Goal: Information Seeking & Learning: Learn about a topic

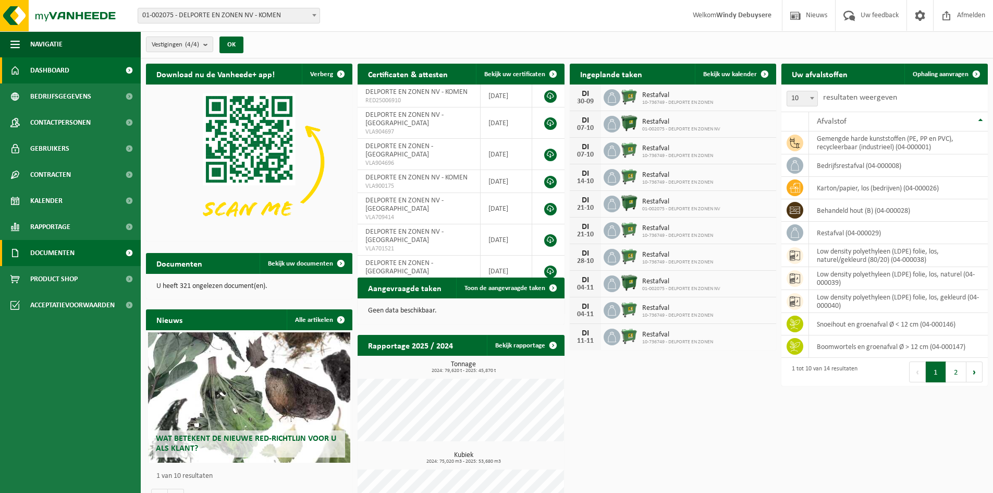
click at [27, 258] on link "Documenten" at bounding box center [70, 253] width 141 height 26
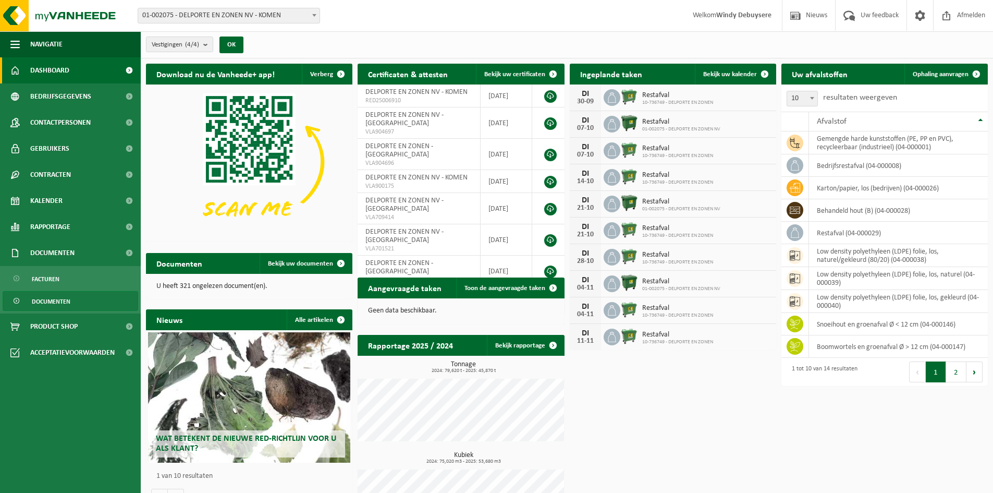
click at [40, 299] on span "Documenten" at bounding box center [51, 302] width 39 height 20
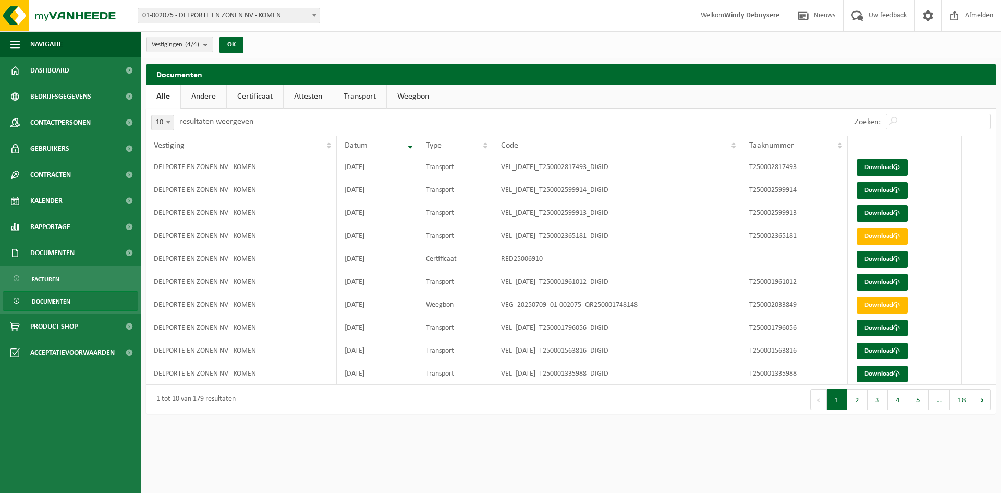
click at [261, 107] on link "Certificaat" at bounding box center [255, 96] width 56 height 24
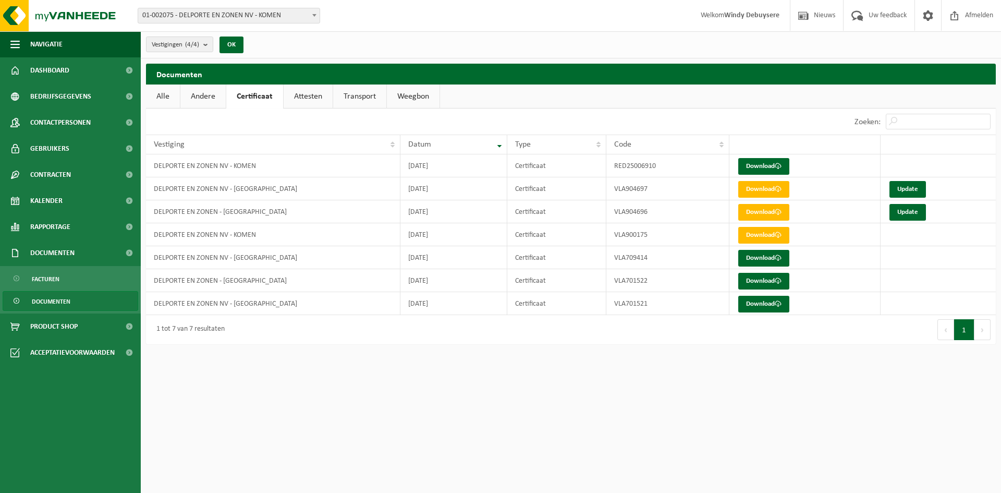
click at [342, 90] on link "Transport" at bounding box center [359, 96] width 53 height 24
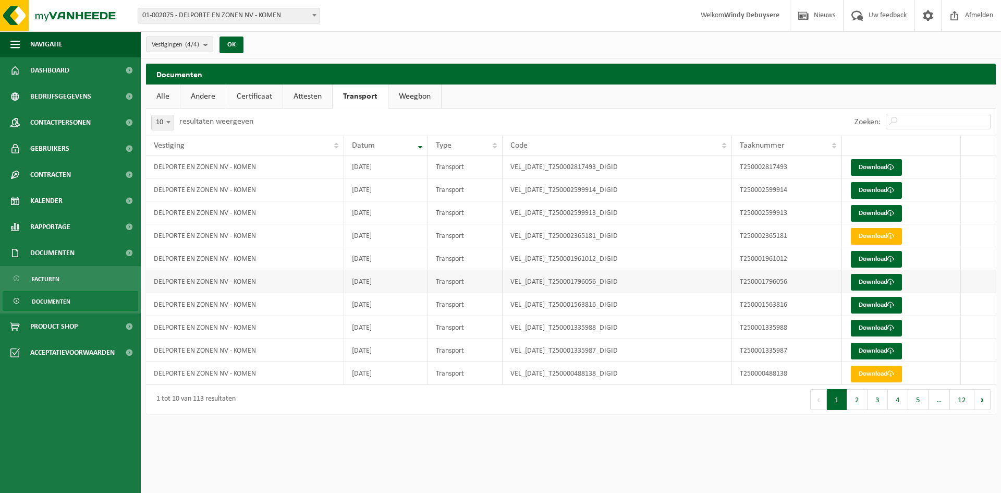
click at [248, 288] on td "DELPORTE EN ZONEN NV - KOMEN" at bounding box center [245, 281] width 198 height 23
click at [55, 202] on span "Kalender" at bounding box center [46, 201] width 32 height 26
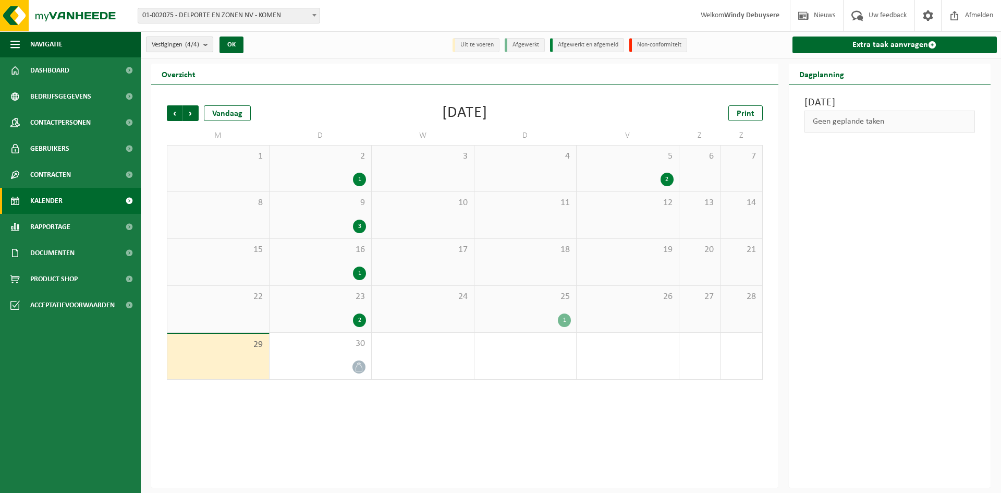
click at [209, 46] on b "submit" at bounding box center [207, 44] width 9 height 15
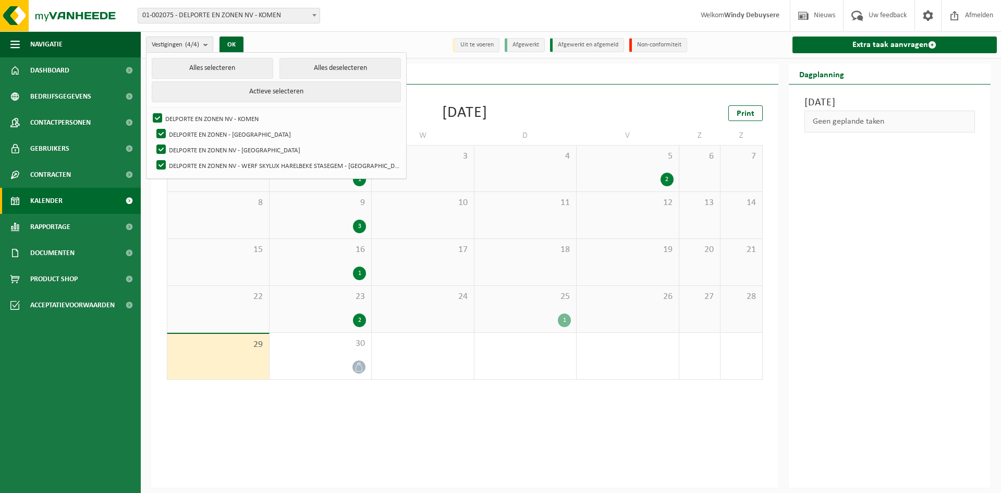
click at [523, 98] on div "Vorige Volgende Vandaag September 2025 Print M D W D V Z Z 1 2 1 3 4 5 2 6 7 8 …" at bounding box center [465, 242] width 606 height 295
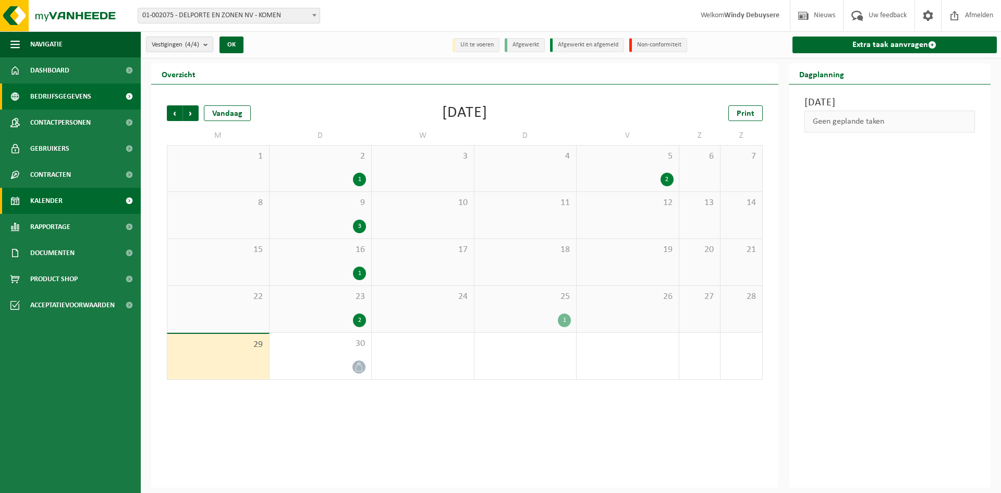
click at [66, 101] on span "Bedrijfsgegevens" at bounding box center [60, 96] width 61 height 26
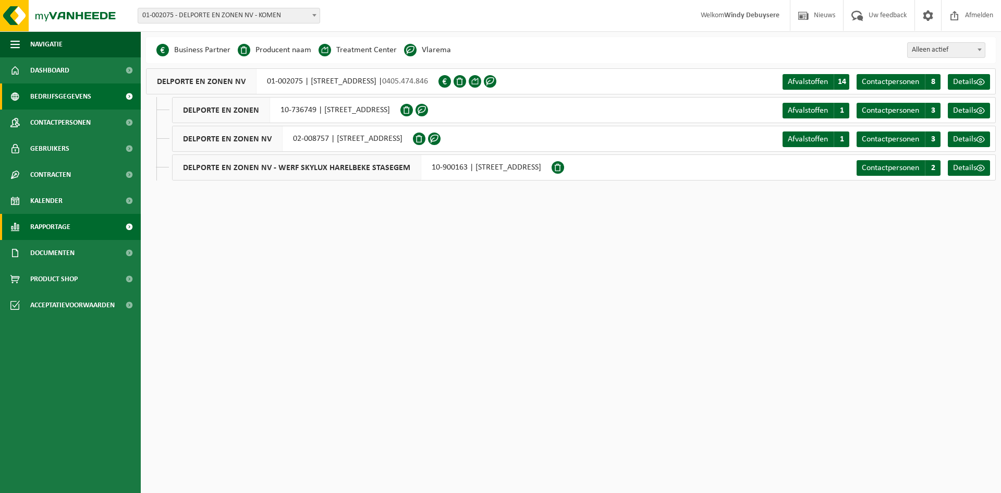
click at [39, 224] on span "Rapportage" at bounding box center [50, 227] width 40 height 26
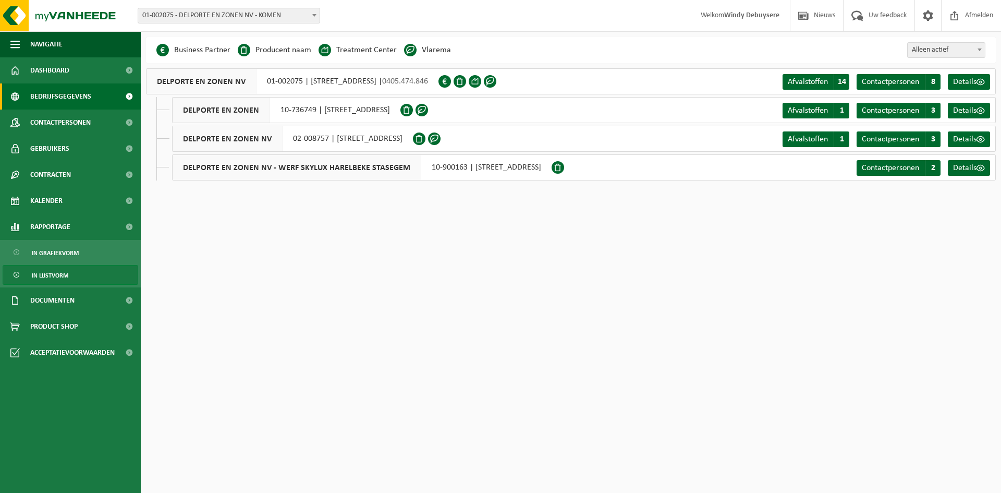
click at [48, 274] on span "In lijstvorm" at bounding box center [50, 275] width 37 height 20
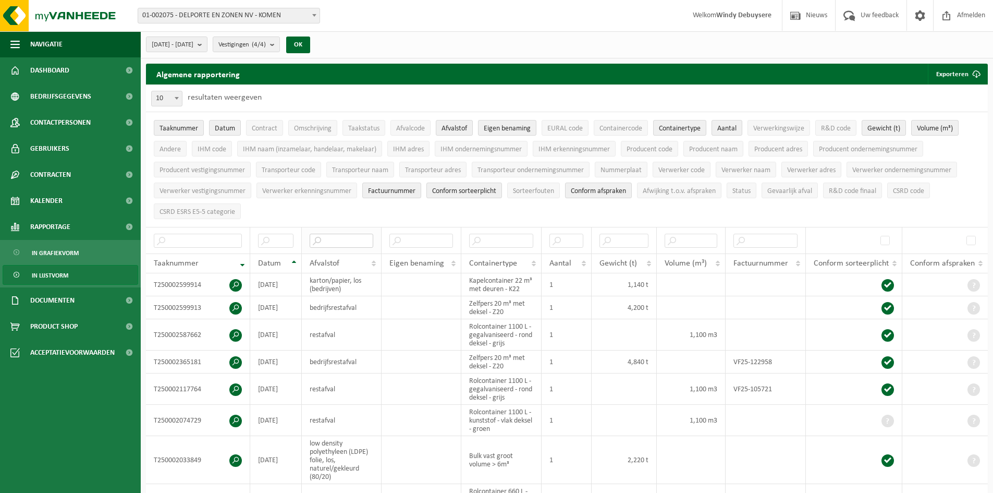
click at [353, 236] on input "text" at bounding box center [342, 241] width 64 height 14
click at [356, 253] on th "Afvalstof" at bounding box center [342, 263] width 80 height 20
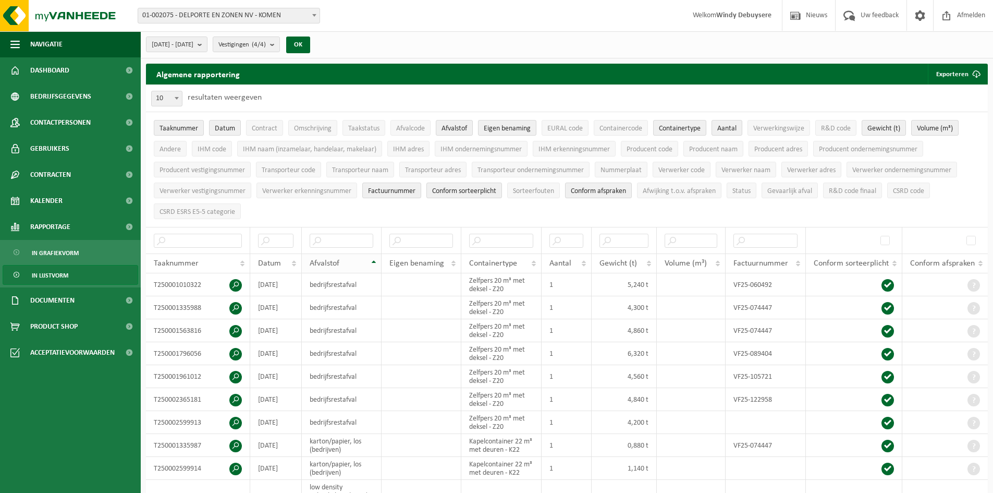
click at [356, 253] on th "Afvalstof" at bounding box center [342, 263] width 80 height 20
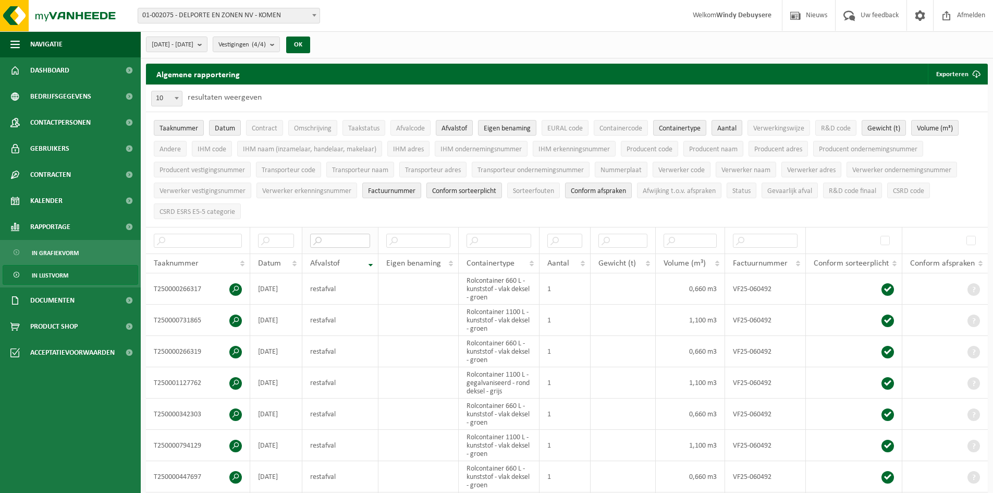
click at [359, 244] on input "text" at bounding box center [340, 241] width 60 height 14
click at [363, 261] on div "Afvalstof" at bounding box center [337, 263] width 55 height 8
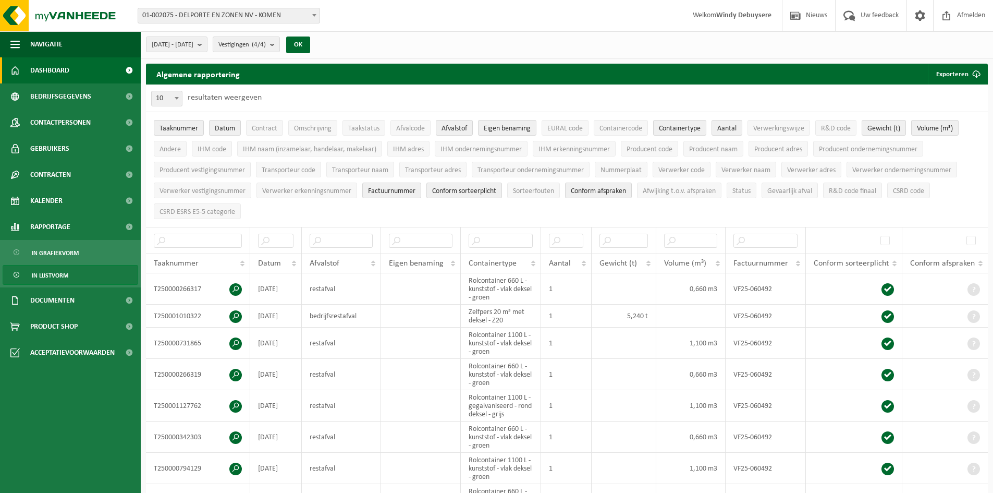
click at [88, 62] on link "Dashboard" at bounding box center [70, 70] width 141 height 26
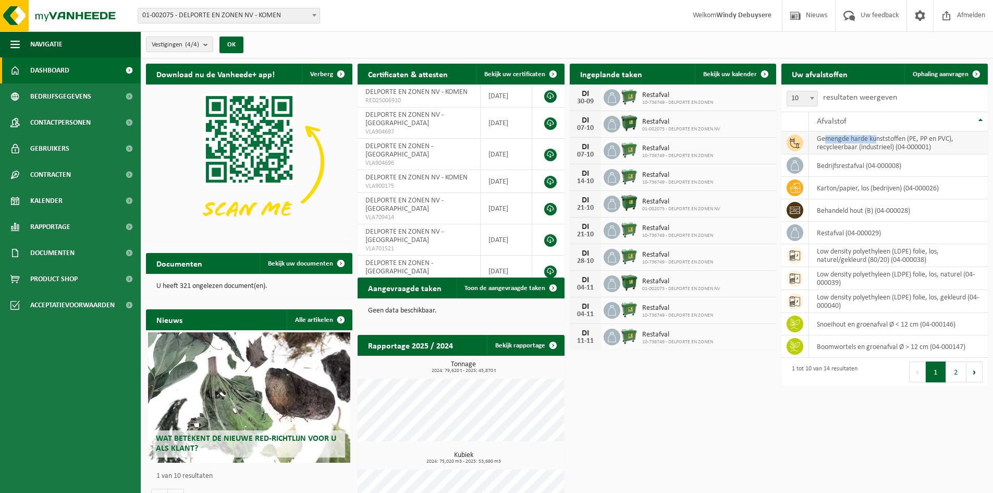
drag, startPoint x: 878, startPoint y: 136, endPoint x: 827, endPoint y: 139, distance: 51.8
click at [827, 139] on td "gemengde harde kunststoffen (PE, PP en PVC), recycleerbaar (industrieel) (04-00…" at bounding box center [898, 142] width 179 height 23
click at [816, 105] on span "10" at bounding box center [802, 98] width 30 height 15
select select "25"
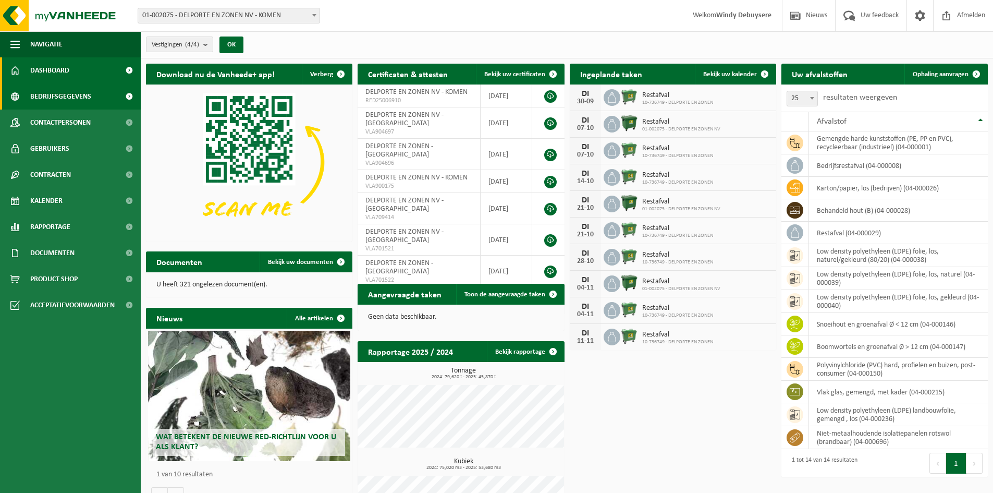
click at [54, 91] on span "Bedrijfsgegevens" at bounding box center [60, 96] width 61 height 26
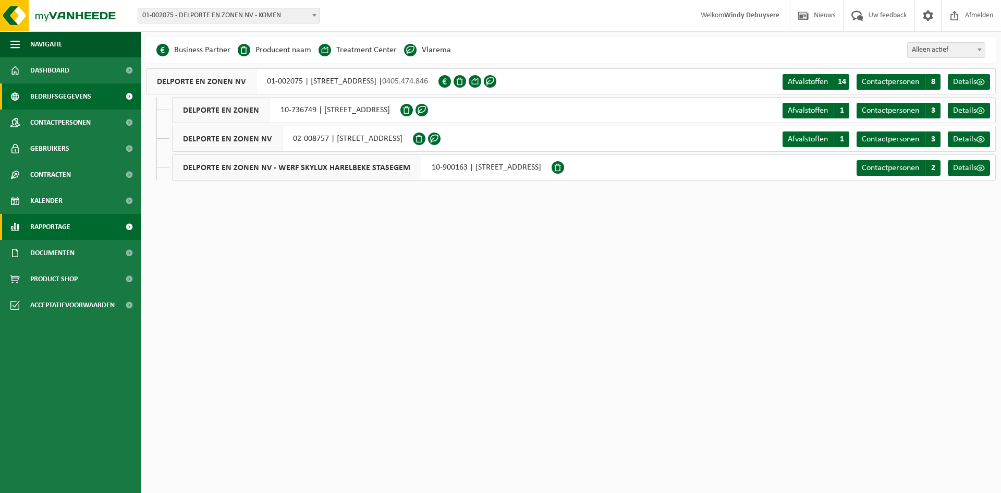
click at [64, 223] on span "Rapportage" at bounding box center [50, 227] width 40 height 26
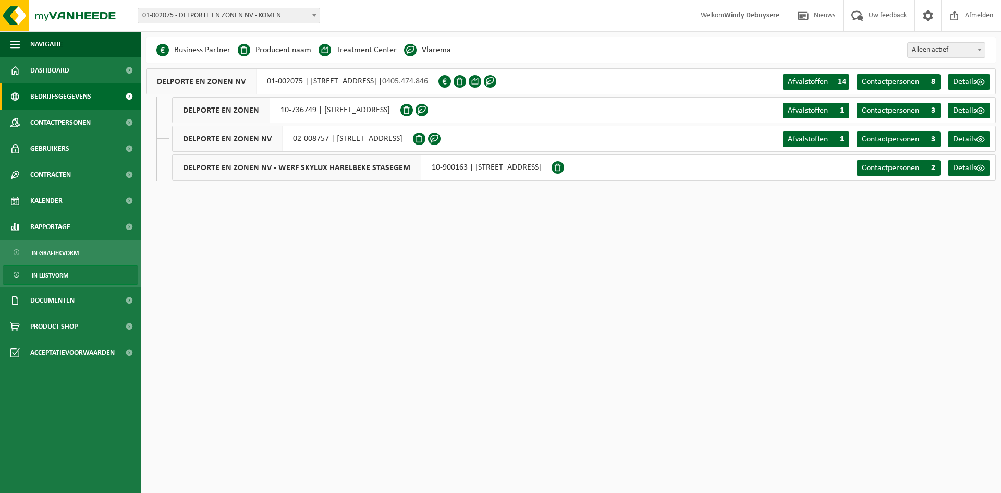
click at [69, 271] on link "In lijstvorm" at bounding box center [71, 275] width 136 height 20
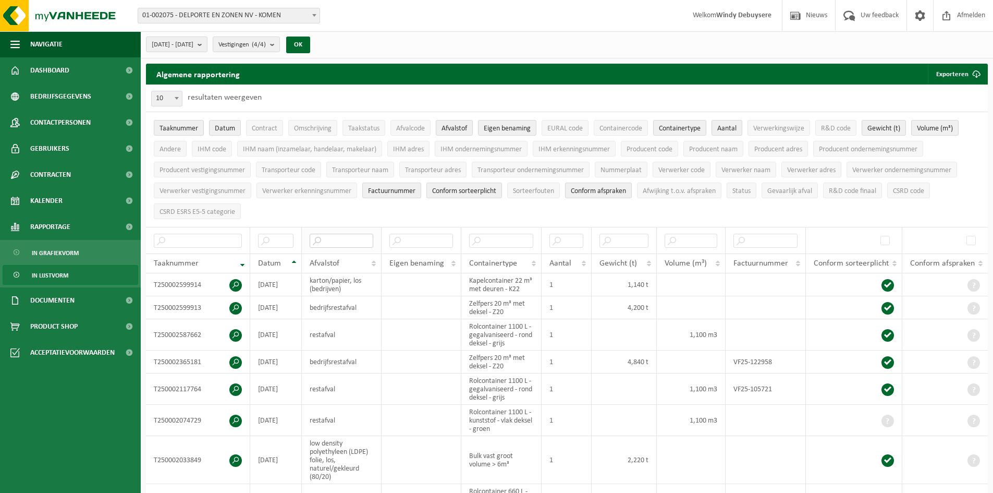
click at [339, 245] on input "text" at bounding box center [342, 241] width 64 height 14
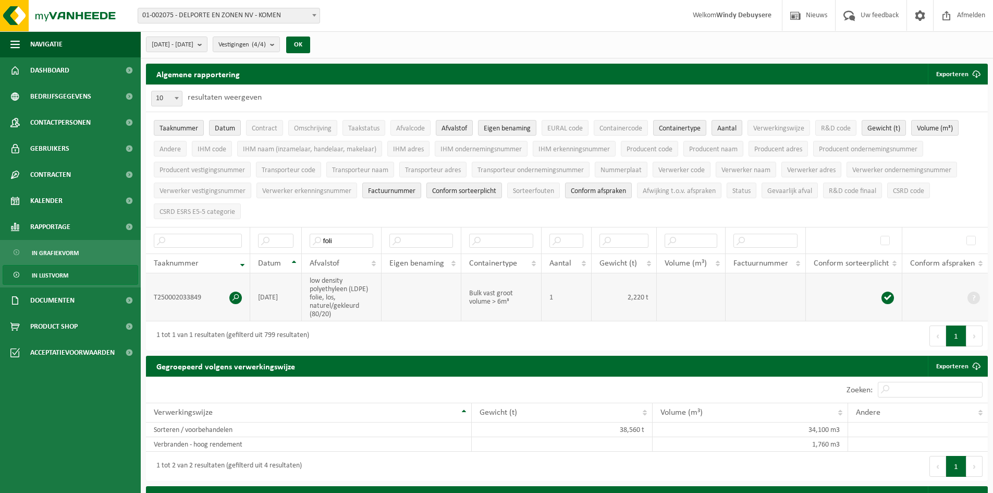
click at [232, 299] on span at bounding box center [235, 298] width 13 height 13
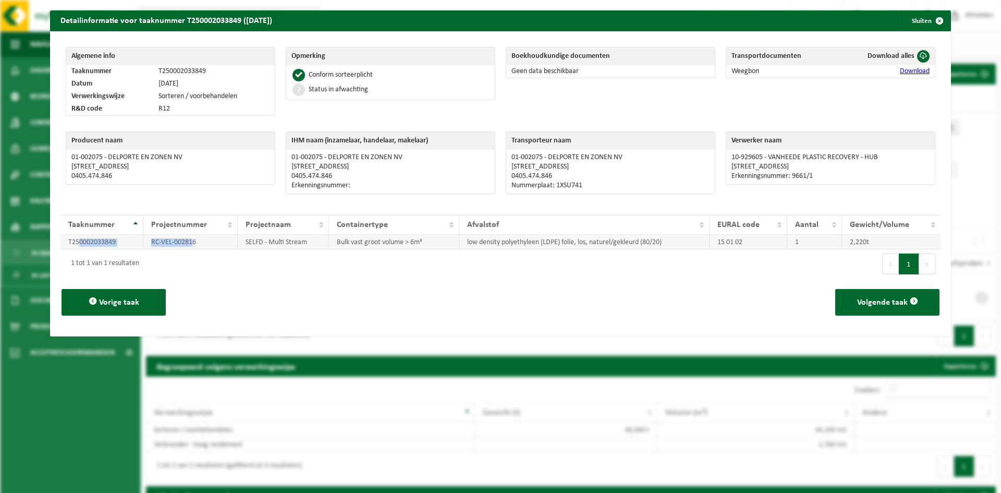
drag, startPoint x: 79, startPoint y: 238, endPoint x: 193, endPoint y: 246, distance: 114.0
click at [193, 246] on tr "T250002033849 RC-VEL-002816 SELFD - Multi Stream Bulk vast groot volume > 6m³ l…" at bounding box center [500, 242] width 880 height 15
click at [248, 269] on div "1 tot 1 van 1 resultaten" at bounding box center [280, 263] width 440 height 29
click at [931, 27] on span "button" at bounding box center [939, 20] width 21 height 21
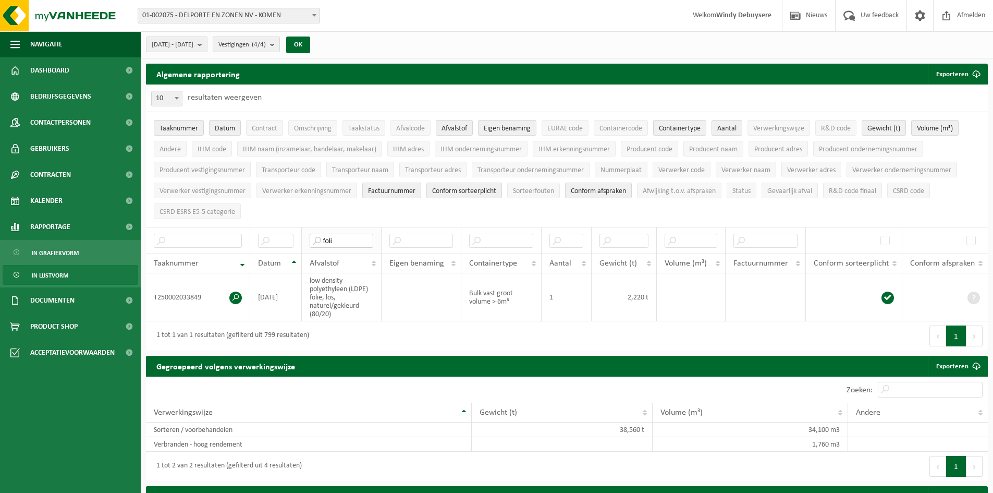
click at [347, 244] on input "foli" at bounding box center [342, 241] width 64 height 14
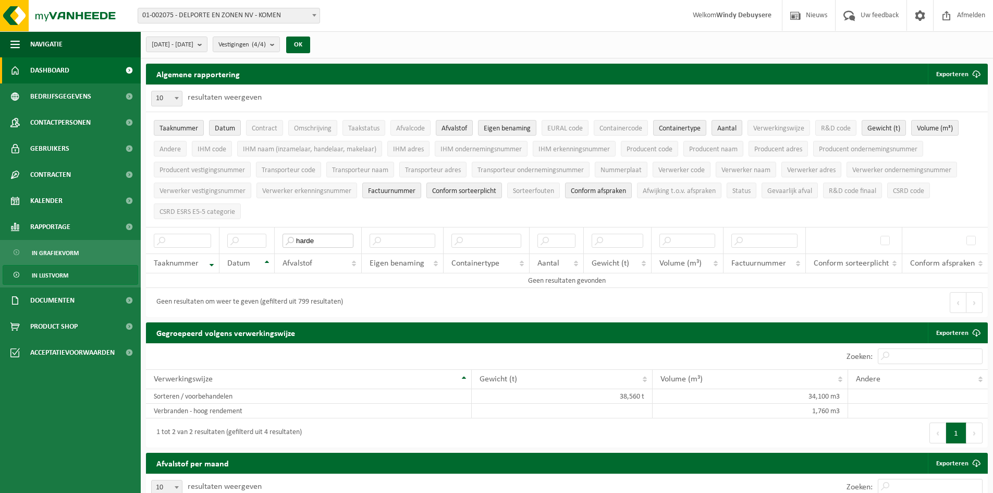
type input "harde"
click at [60, 71] on span "Dashboard" at bounding box center [49, 70] width 39 height 26
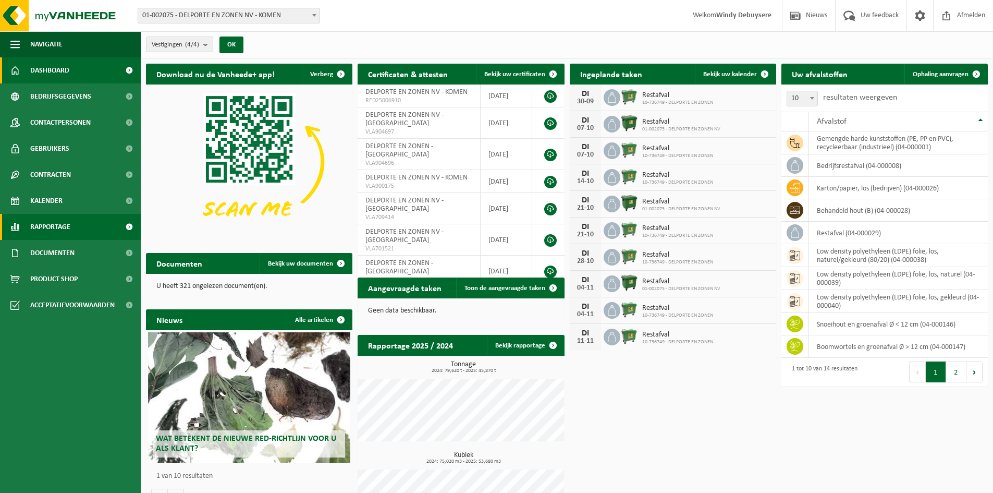
click at [67, 226] on span "Rapportage" at bounding box center [50, 227] width 40 height 26
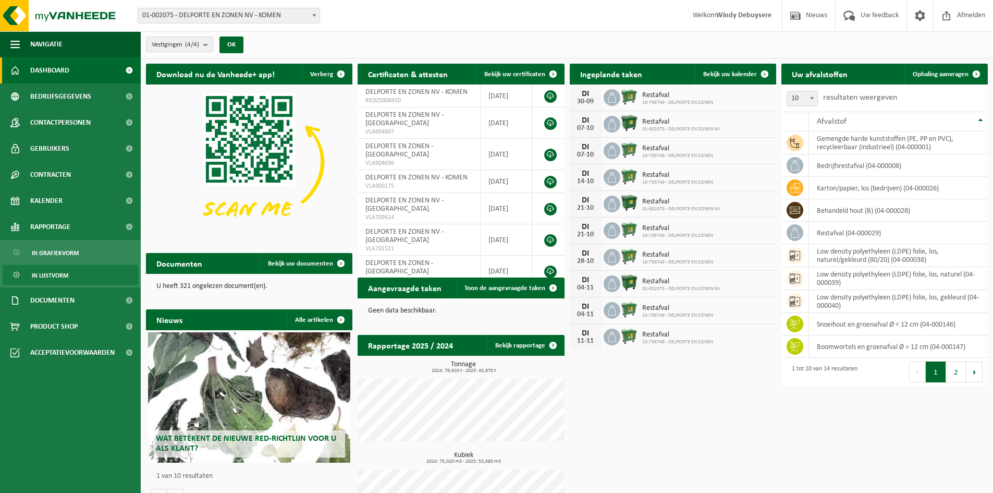
click at [62, 268] on span "In lijstvorm" at bounding box center [50, 275] width 37 height 20
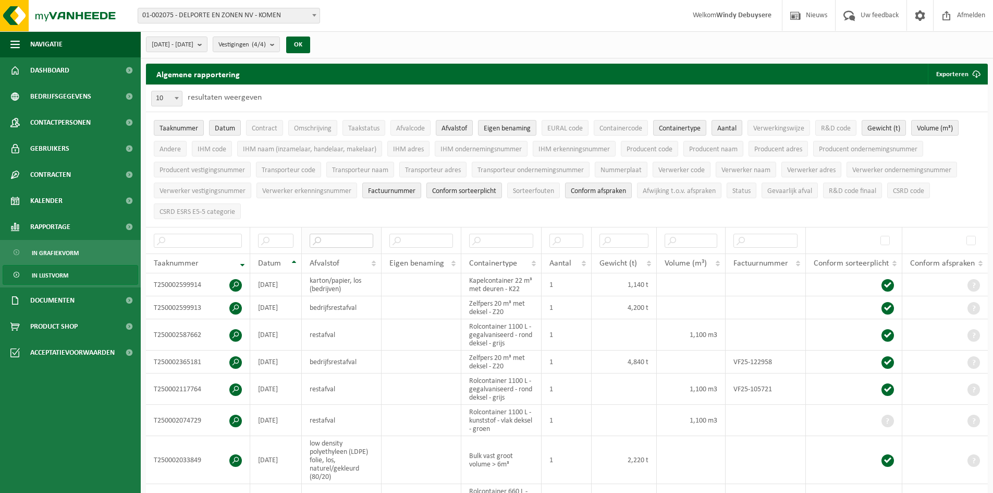
click at [330, 236] on input "text" at bounding box center [342, 241] width 64 height 14
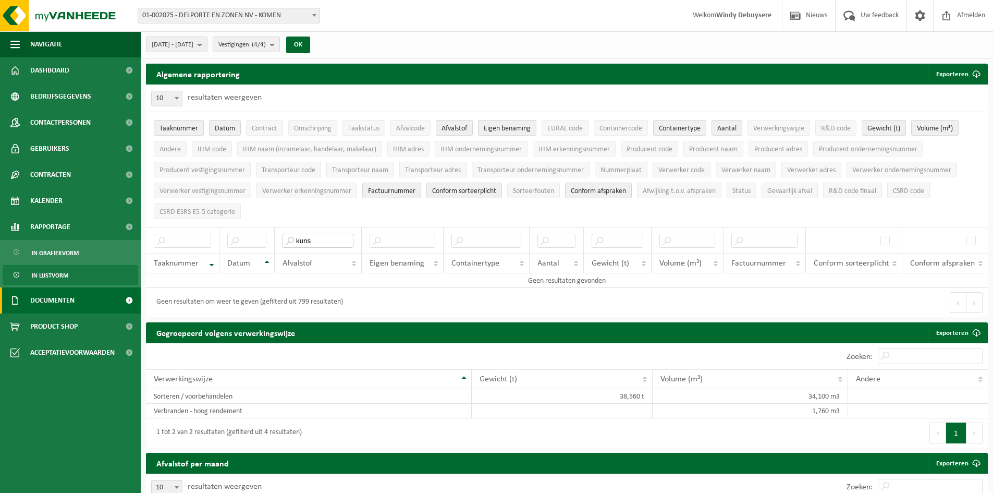
type input "kuns"
click at [55, 311] on span "Documenten" at bounding box center [52, 300] width 44 height 26
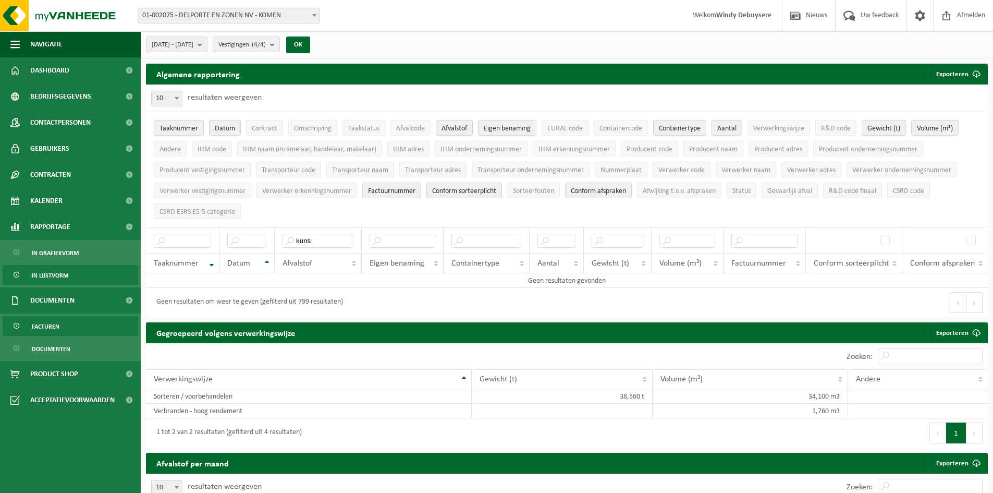
click at [47, 326] on span "Facturen" at bounding box center [46, 327] width 28 height 20
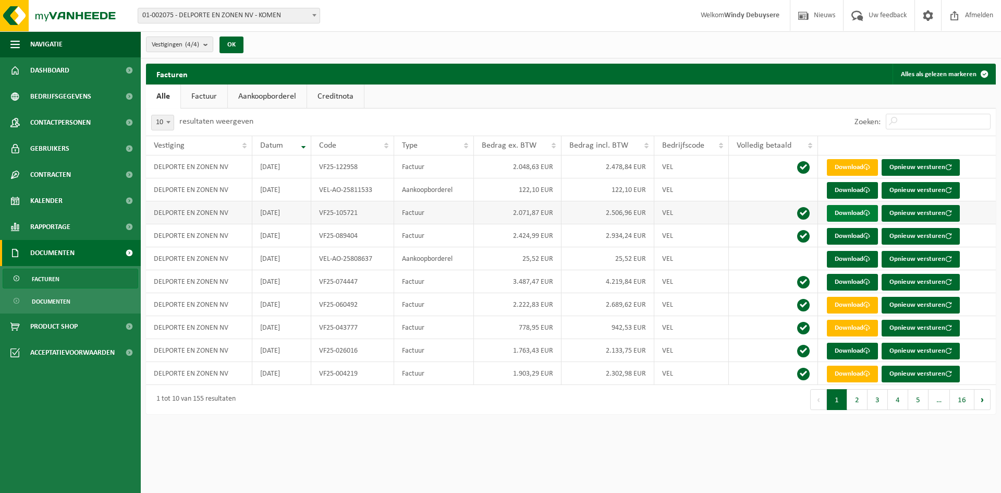
click at [848, 210] on link "Download" at bounding box center [852, 213] width 51 height 17
click at [64, 232] on span "Rapportage" at bounding box center [50, 227] width 40 height 26
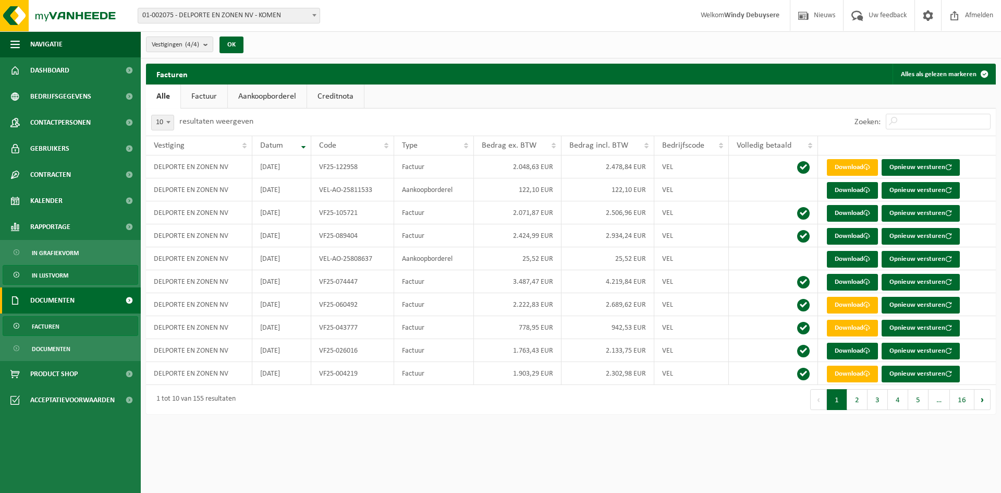
click at [65, 274] on span "In lijstvorm" at bounding box center [50, 275] width 37 height 20
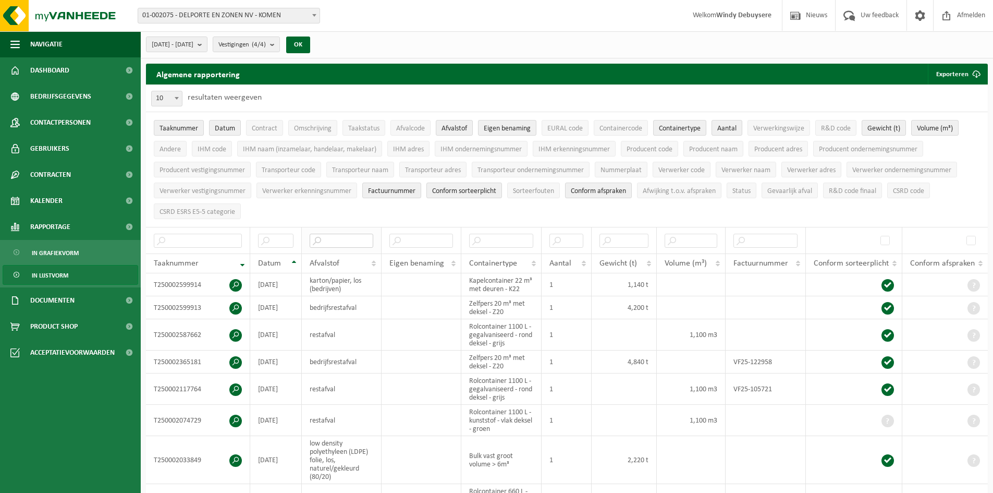
click at [331, 239] on input "text" at bounding box center [342, 241] width 64 height 14
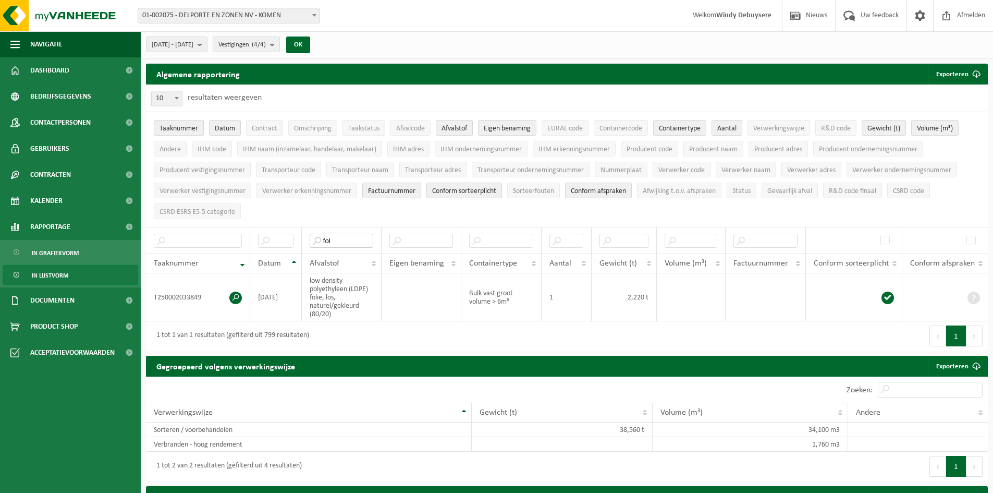
type input "fol"
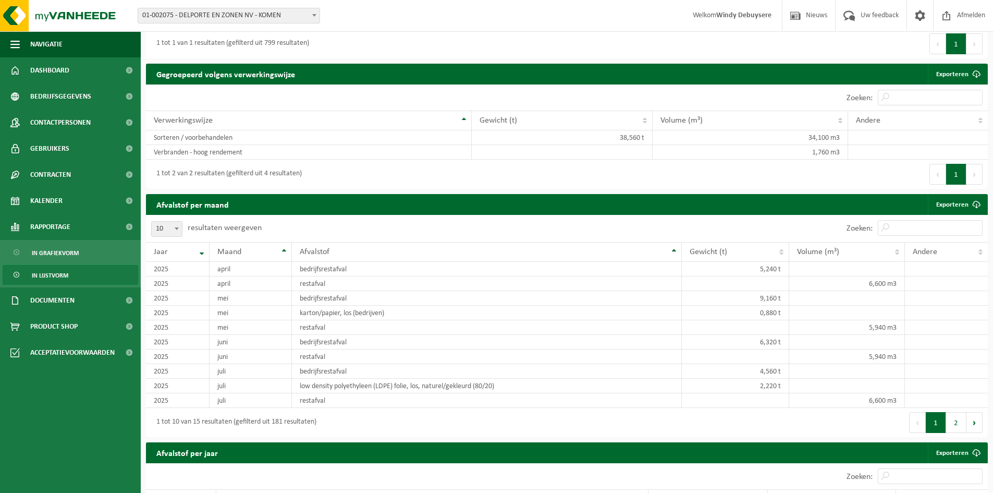
scroll to position [313, 0]
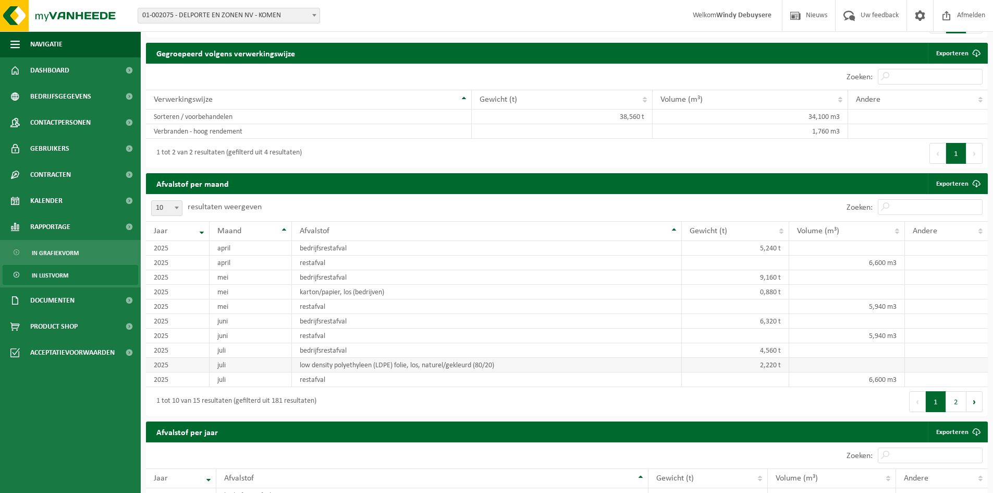
click at [344, 366] on td "low density polyethyleen (LDPE) folie, los, naturel/gekleurd (80/20)" at bounding box center [487, 365] width 390 height 15
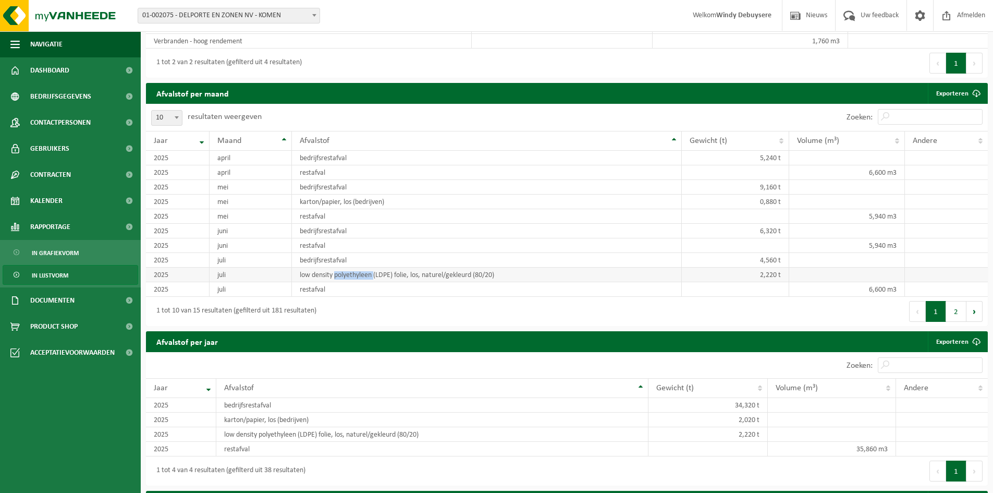
scroll to position [417, 0]
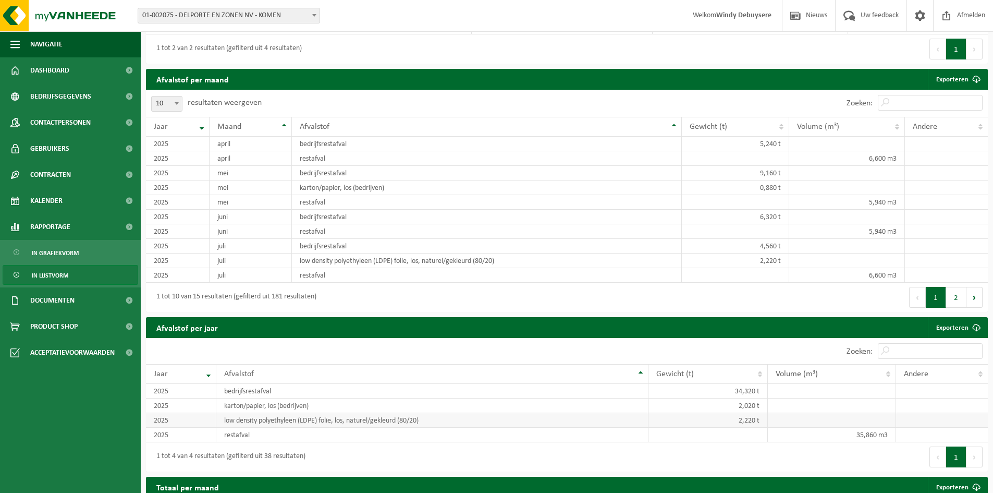
click at [327, 418] on td "low density polyethyleen (LDPE) folie, los, naturel/gekleurd (80/20)" at bounding box center [432, 420] width 432 height 15
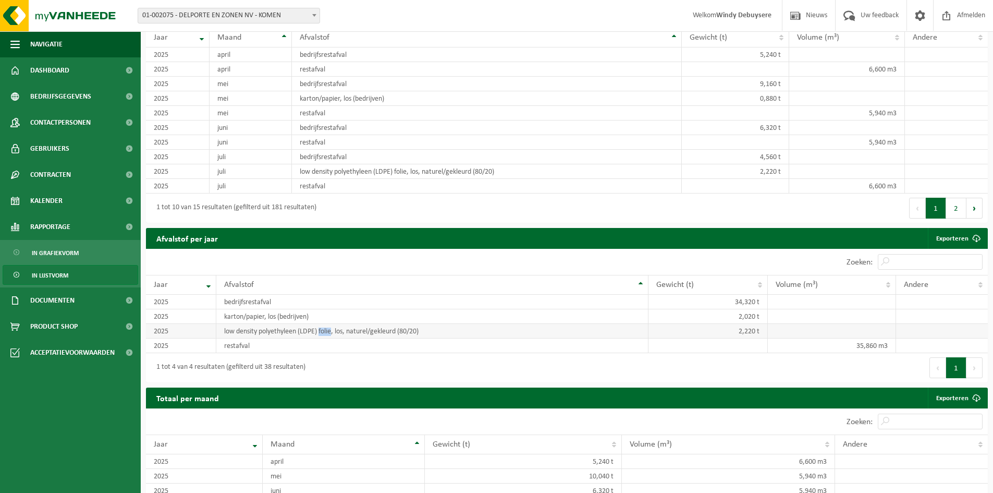
scroll to position [587, 0]
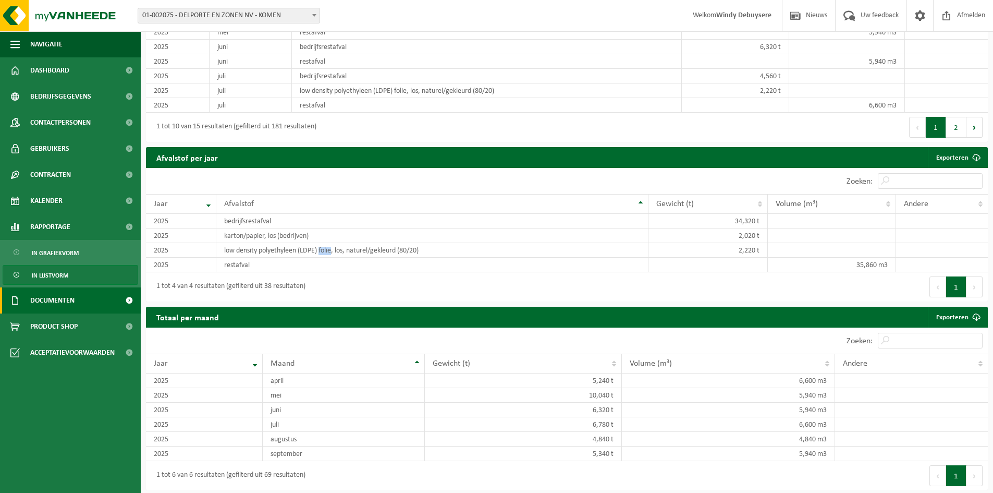
click at [132, 306] on span at bounding box center [128, 300] width 23 height 26
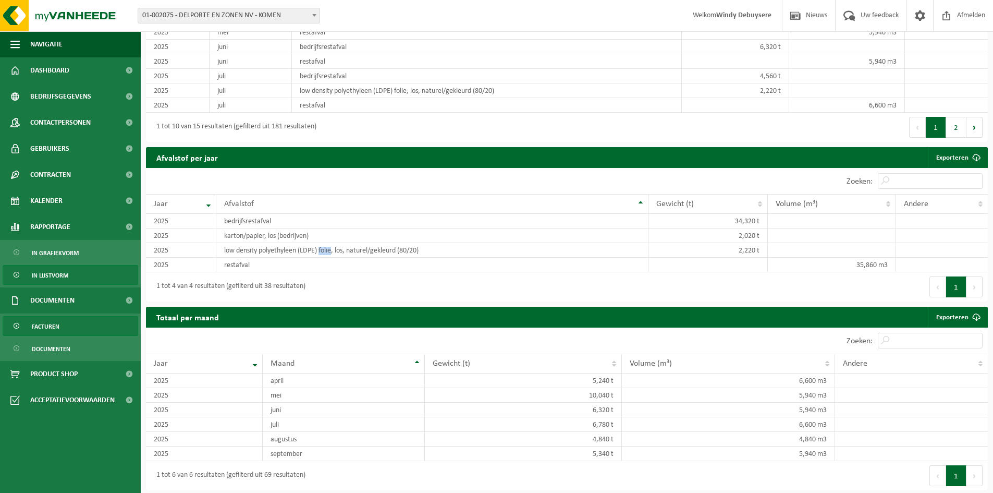
click at [63, 331] on link "Facturen" at bounding box center [71, 326] width 136 height 20
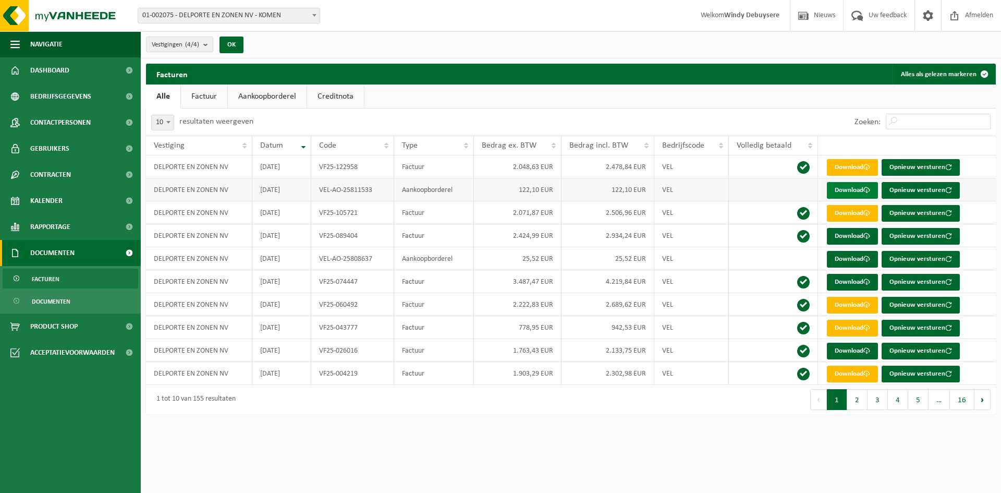
click at [868, 187] on span at bounding box center [867, 190] width 7 height 7
click at [53, 77] on span "Dashboard" at bounding box center [49, 70] width 39 height 26
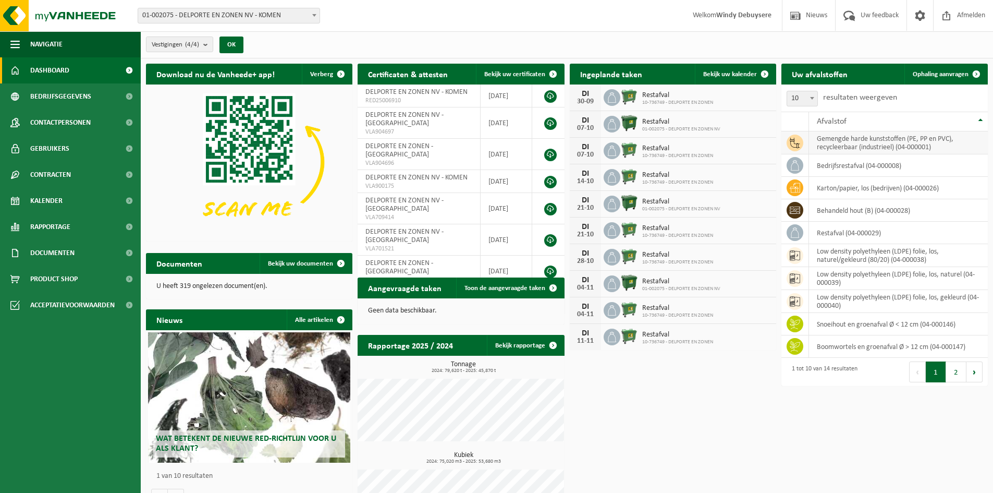
click at [844, 147] on td "gemengde harde kunststoffen (PE, PP en PVC), recycleerbaar (industrieel) (04-00…" at bounding box center [898, 142] width 179 height 23
click at [811, 145] on td "gemengde harde kunststoffen (PE, PP en PVC), recycleerbaar (industrieel) (04-00…" at bounding box center [898, 142] width 179 height 23
click at [807, 145] on td at bounding box center [796, 142] width 28 height 23
click at [62, 172] on span "Contracten" at bounding box center [50, 175] width 41 height 26
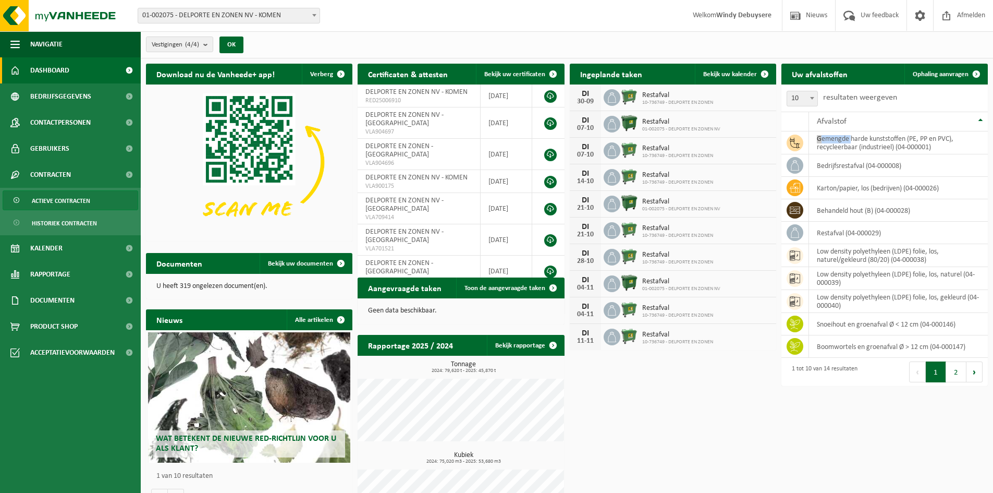
click at [55, 209] on span "Actieve contracten" at bounding box center [61, 201] width 58 height 20
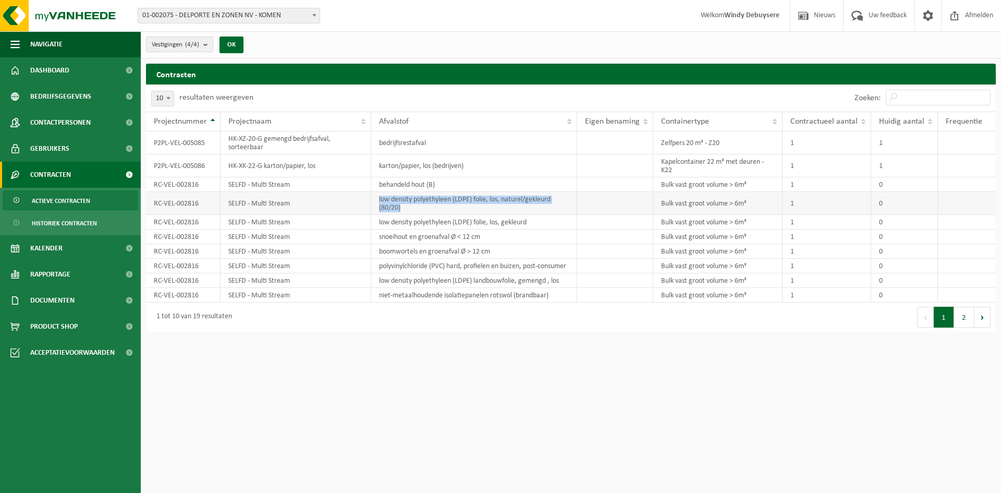
drag, startPoint x: 439, startPoint y: 209, endPoint x: 377, endPoint y: 200, distance: 62.2
click at [377, 200] on td "low density polyethyleen (LDPE) folie, los, naturel/gekleurd (80/20)" at bounding box center [474, 203] width 207 height 23
drag, startPoint x: 722, startPoint y: 276, endPoint x: 662, endPoint y: 273, distance: 60.1
click at [662, 273] on td "Bulk vast groot volume > 6m³" at bounding box center [717, 266] width 129 height 15
copy td "Bulk vast groot volume > 6m³"
